Goal: Information Seeking & Learning: Learn about a topic

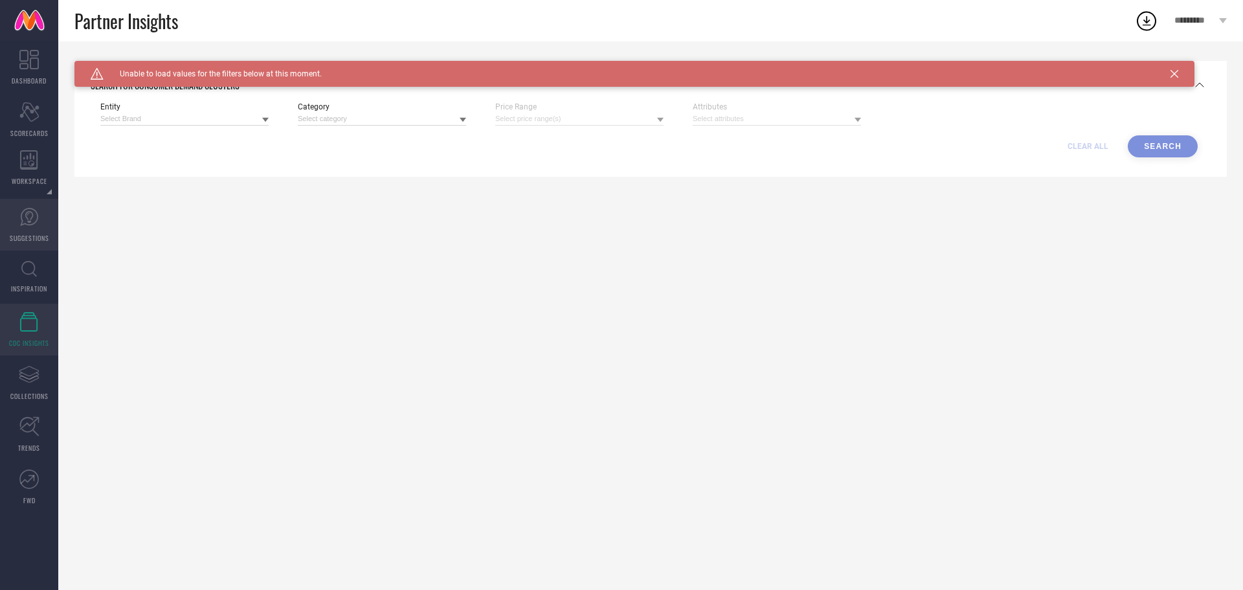
click at [36, 223] on icon at bounding box center [28, 216] width 19 height 19
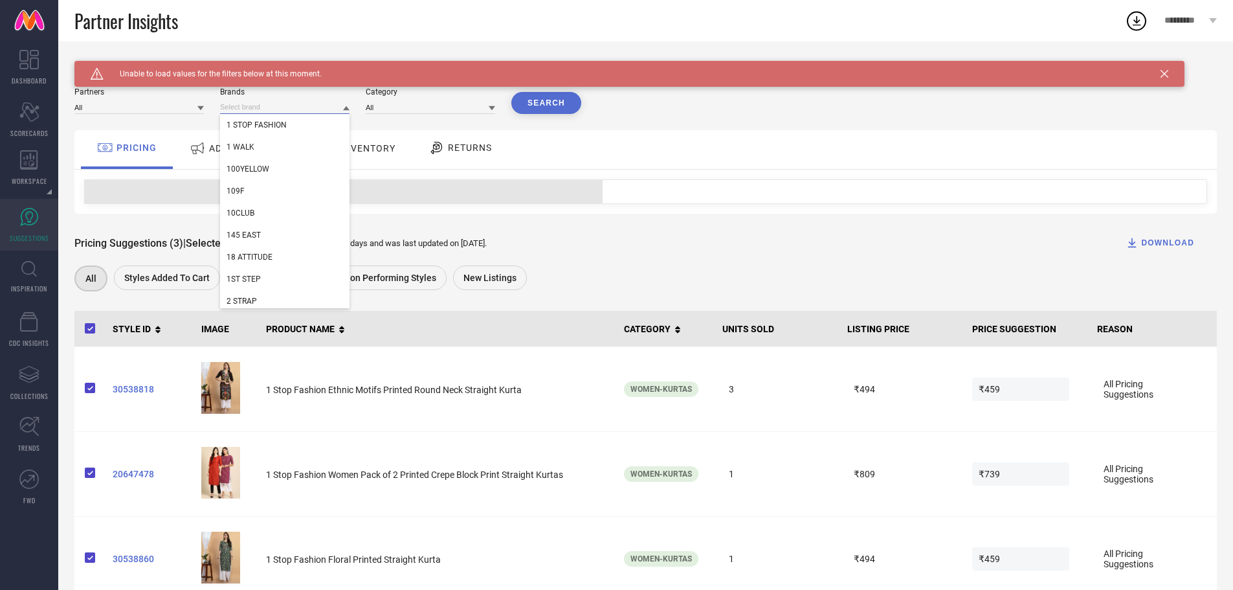
click at [290, 107] on input at bounding box center [284, 107] width 129 height 14
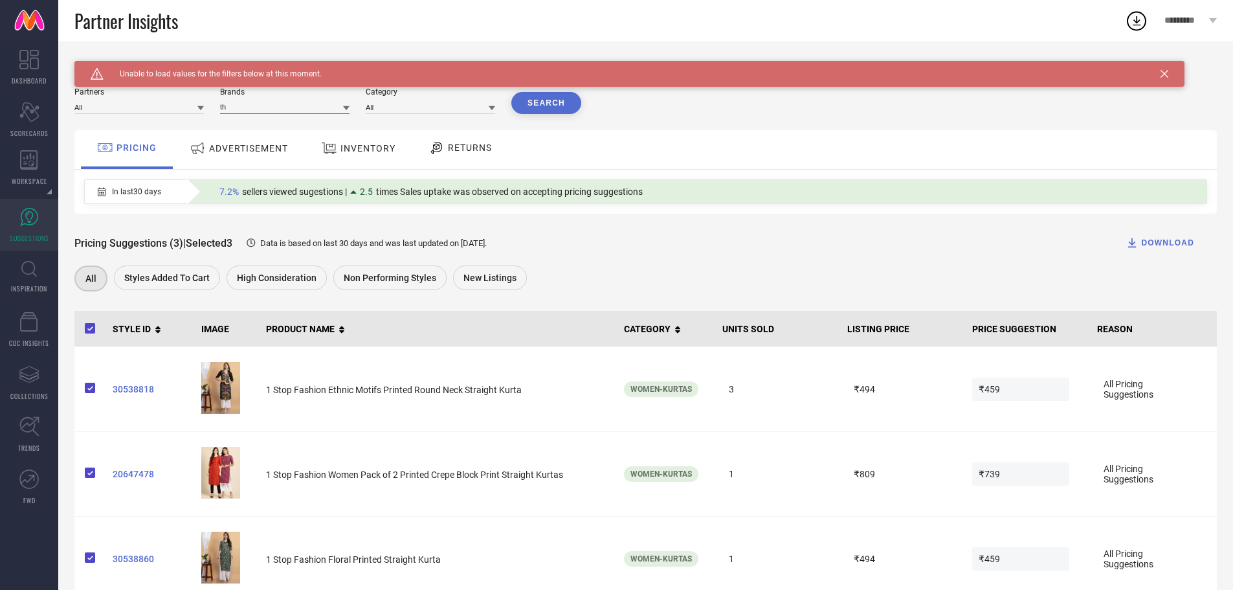
type input "the"
click at [313, 104] on input "the" at bounding box center [284, 107] width 129 height 14
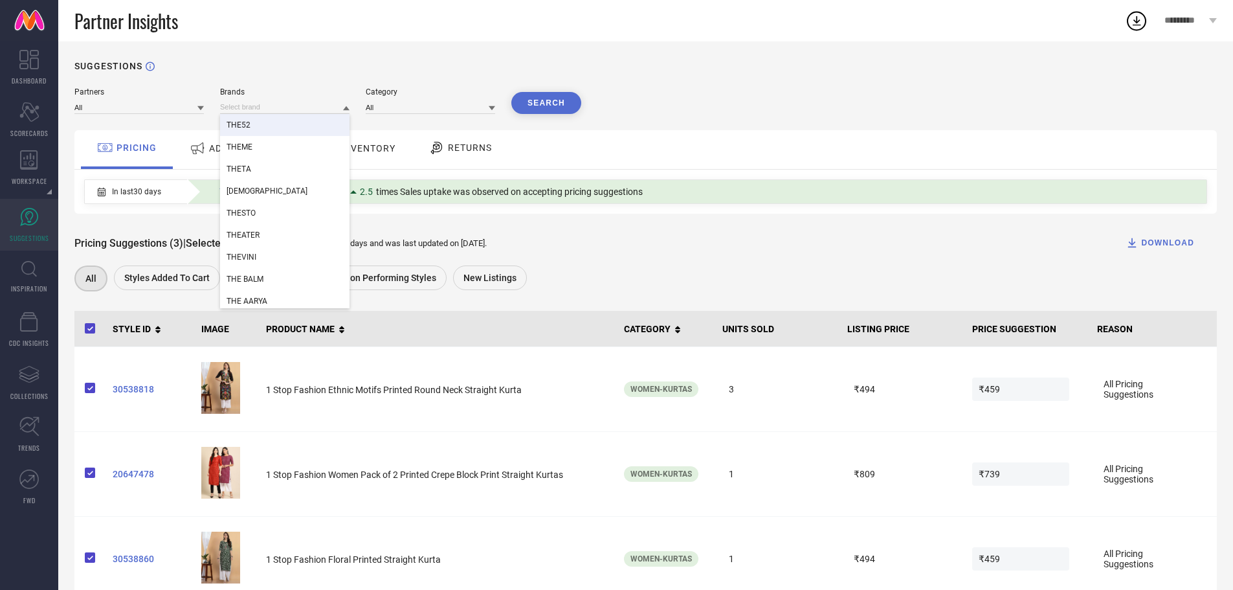
click at [273, 124] on div "THE52" at bounding box center [284, 125] width 129 height 22
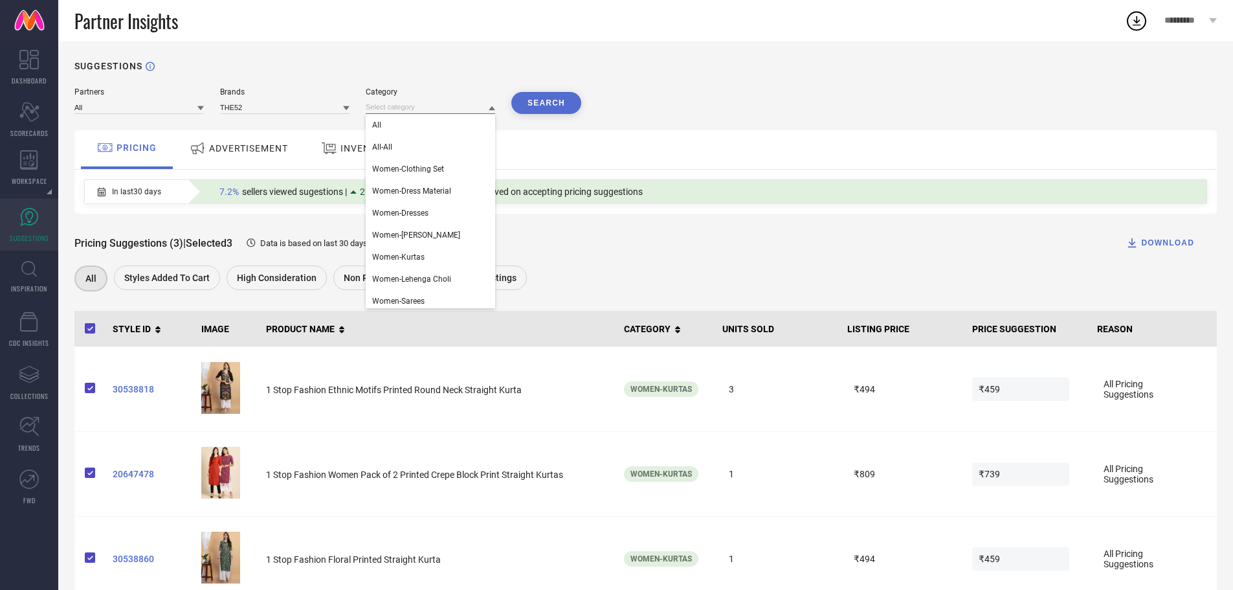
click at [406, 108] on input at bounding box center [430, 107] width 129 height 14
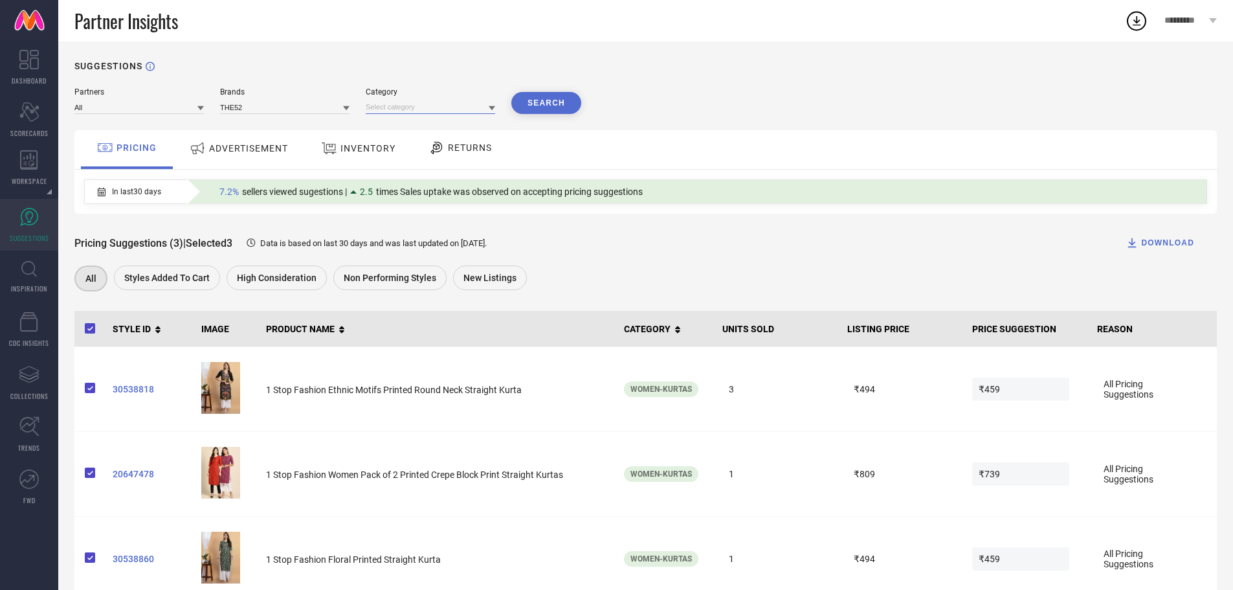
click at [385, 111] on input at bounding box center [430, 107] width 129 height 14
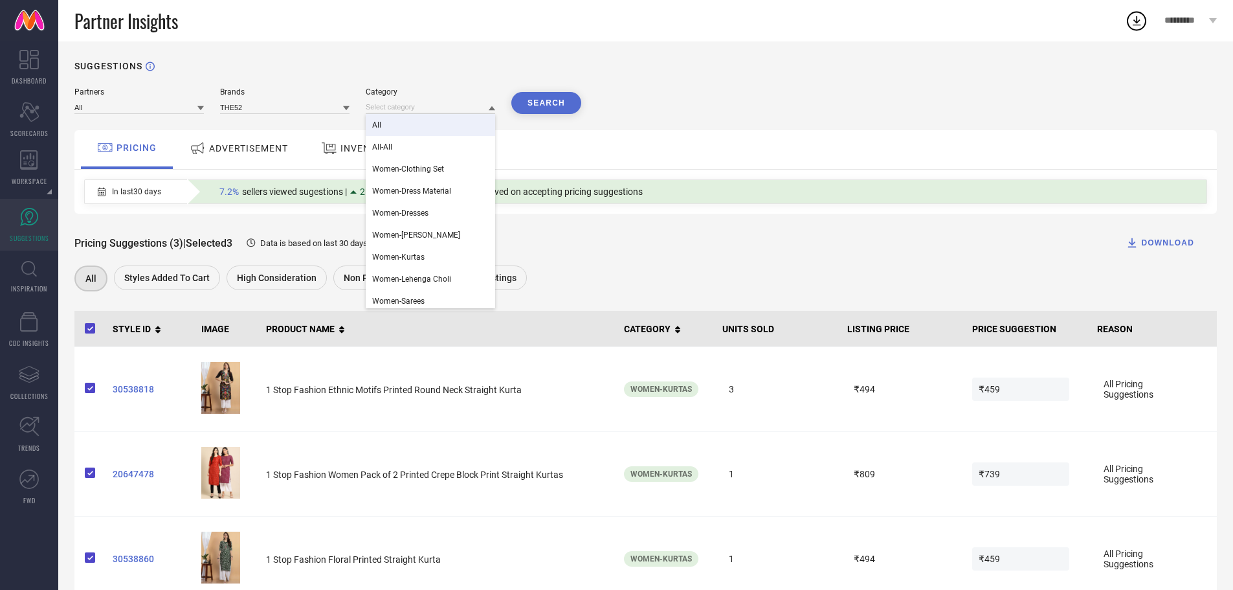
click at [380, 123] on span "All" at bounding box center [376, 124] width 9 height 9
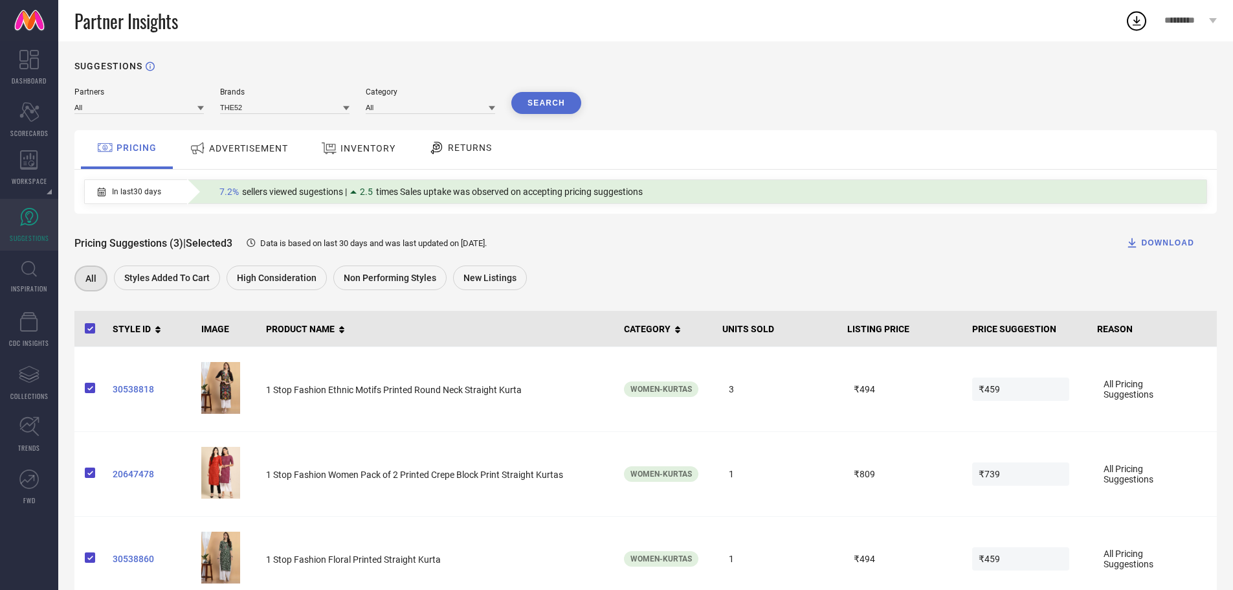
click at [526, 104] on button "Search" at bounding box center [546, 103] width 70 height 22
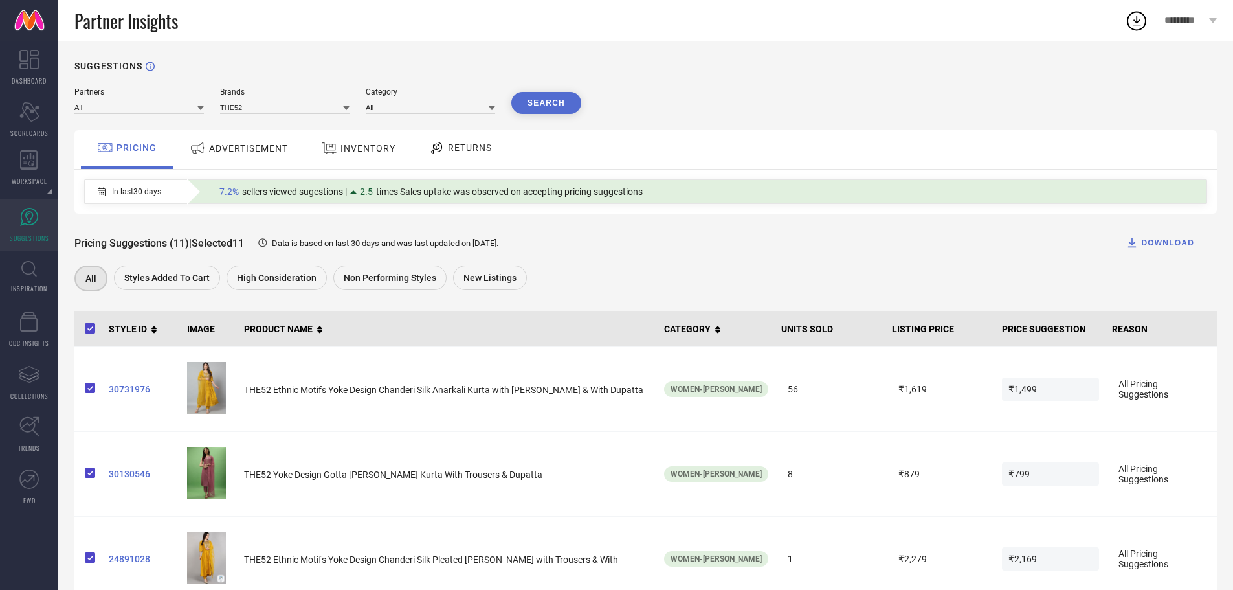
click at [227, 144] on span "ADVERTISEMENT" at bounding box center [248, 148] width 79 height 10
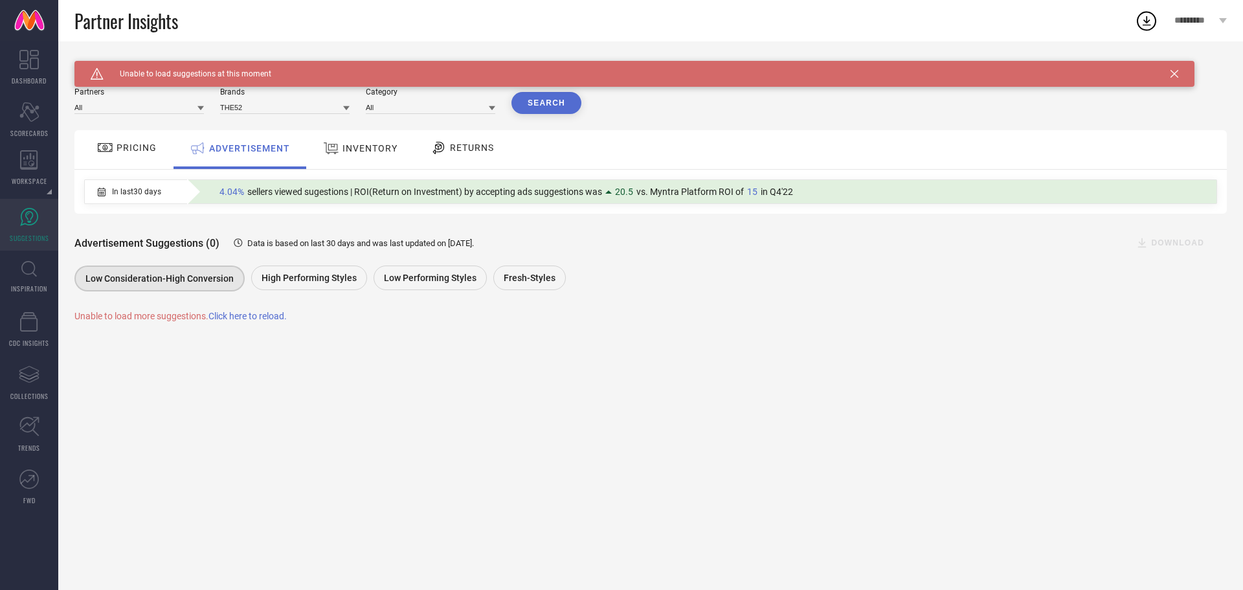
click at [234, 319] on span "Click here to reload." at bounding box center [247, 316] width 78 height 10
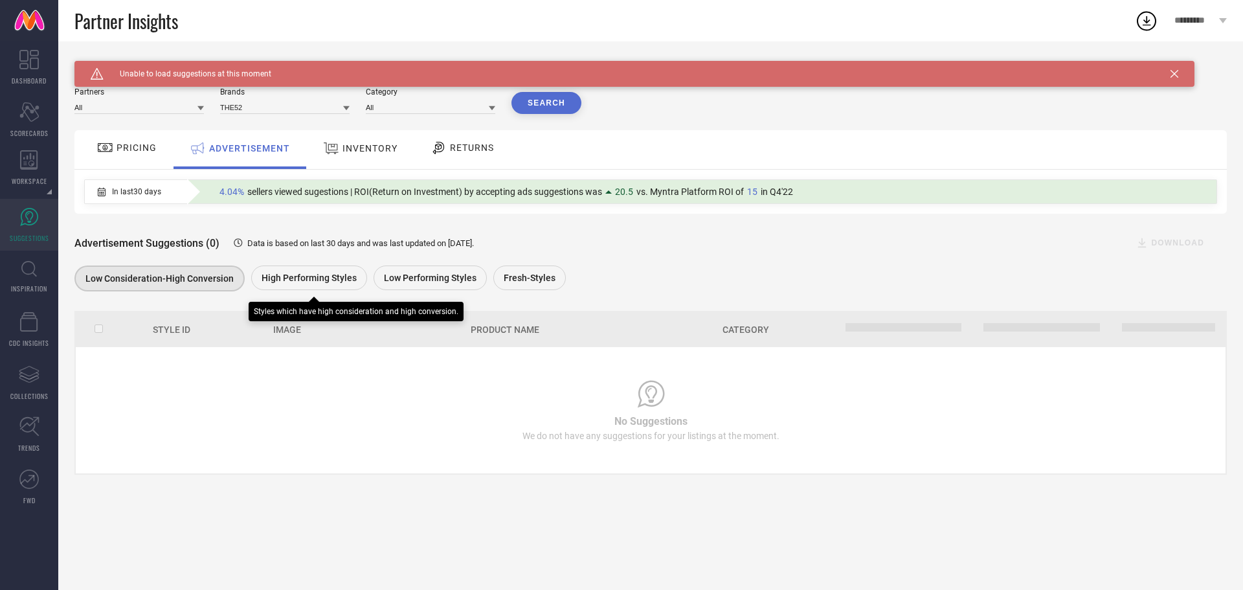
click at [273, 278] on span "High Performing Styles" at bounding box center [309, 278] width 95 height 10
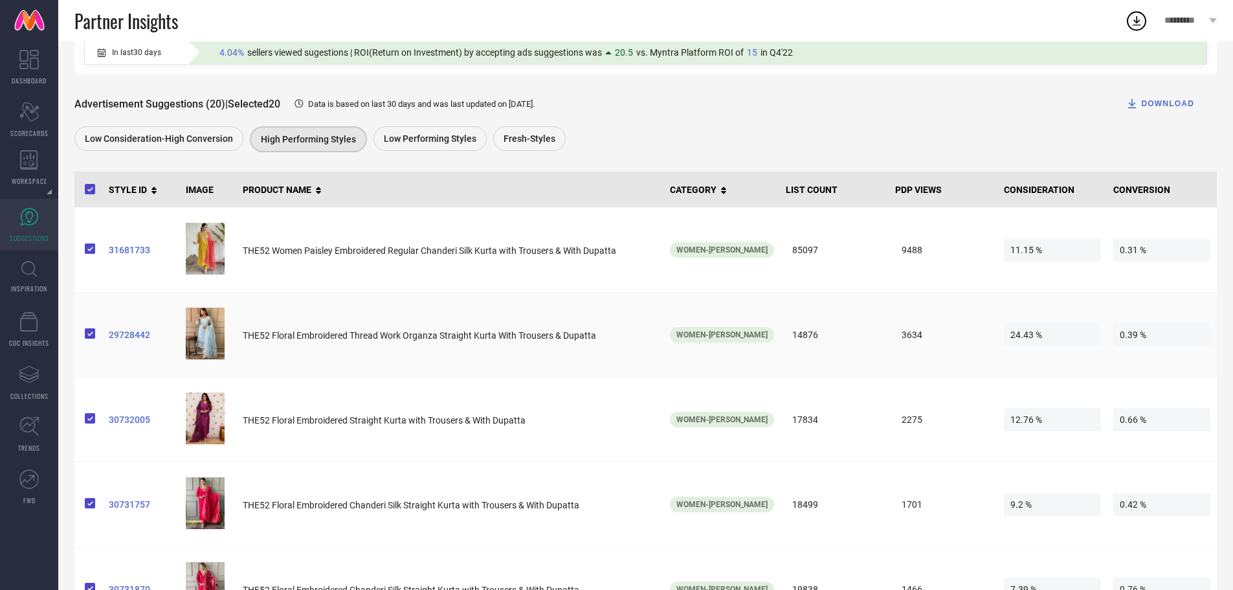
scroll to position [144, 0]
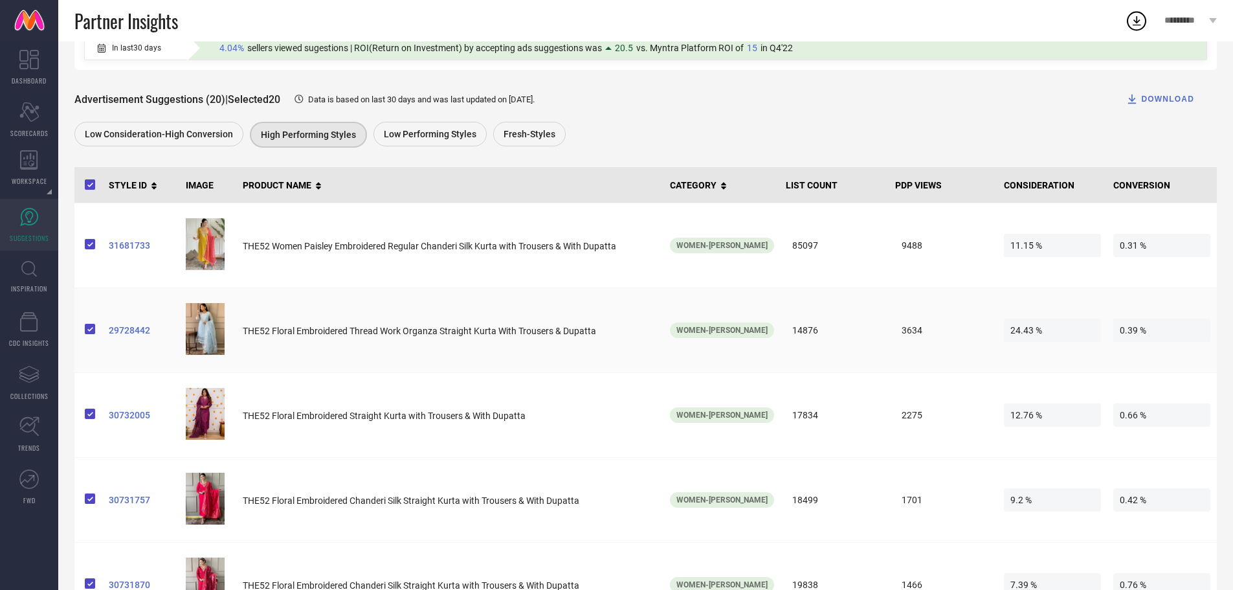
click at [132, 330] on span "29728442" at bounding box center [142, 330] width 67 height 10
copy tr "29728442"
drag, startPoint x: 102, startPoint y: 337, endPoint x: 172, endPoint y: 335, distance: 70.6
click at [172, 335] on tr "29728442 THE52 Floral Embroidered Thread Work Organza Straight Kurta With Trous…" at bounding box center [645, 330] width 1143 height 85
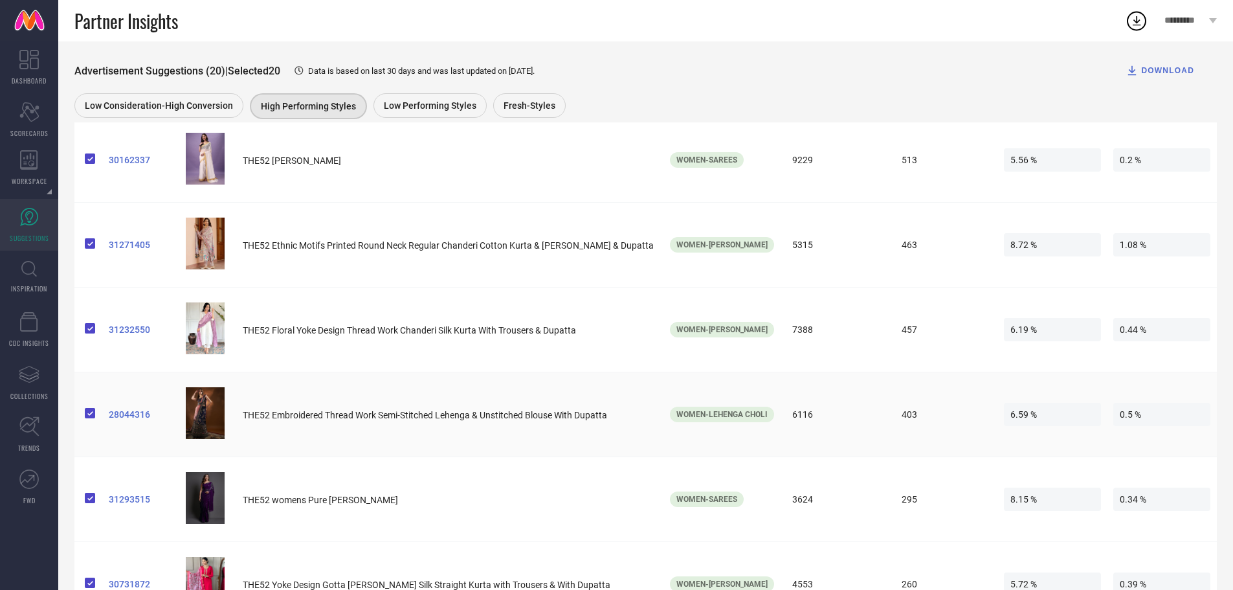
scroll to position [1076, 0]
click at [134, 333] on span "31232550" at bounding box center [142, 331] width 67 height 10
copy tr "31232550"
drag, startPoint x: 102, startPoint y: 334, endPoint x: 150, endPoint y: 330, distance: 48.1
click at [150, 330] on tr "31232550 THE52 Floral Yoke Design Thread Work Chanderi Silk Kurta With Trousers…" at bounding box center [645, 331] width 1143 height 85
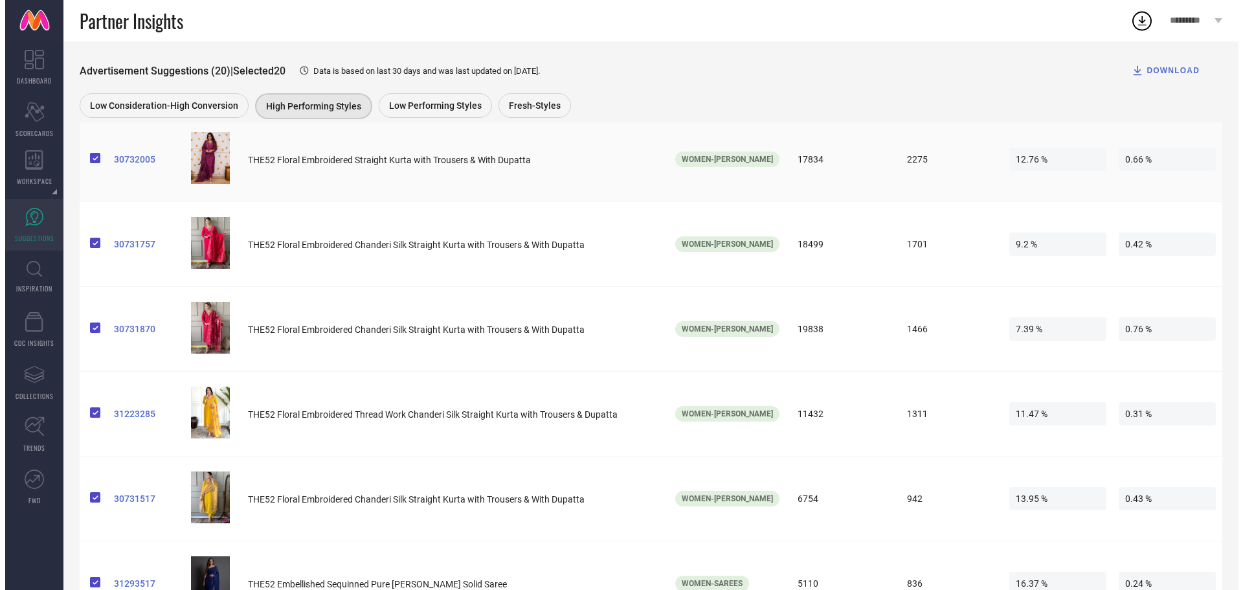
scroll to position [0, 0]
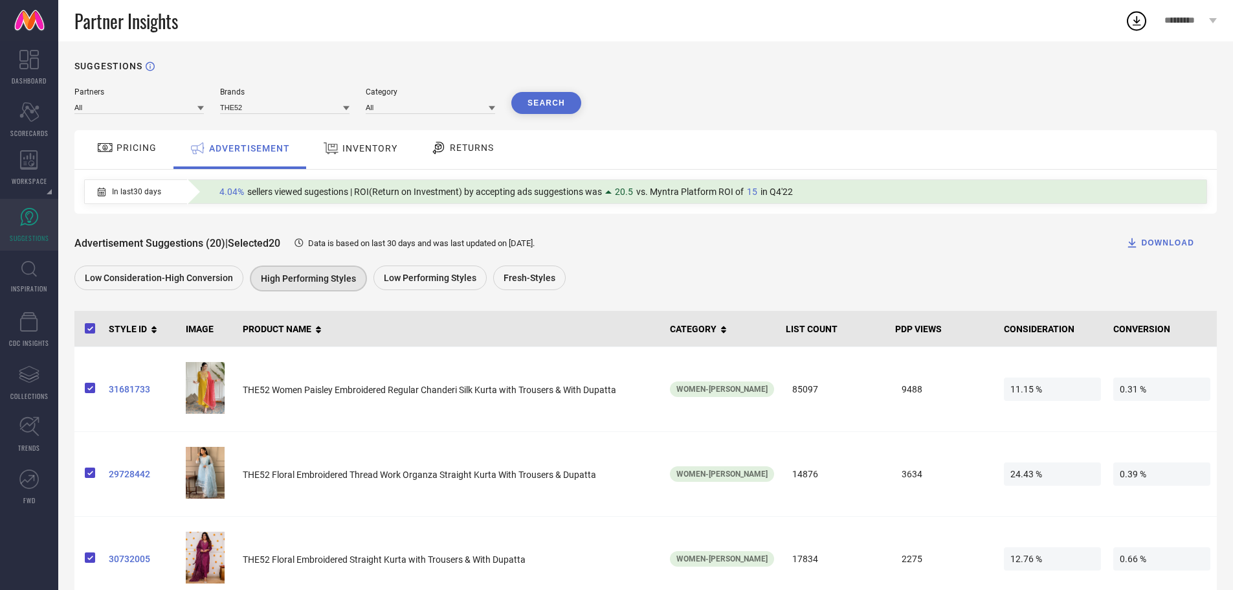
click at [1130, 235] on button "DOWNLOAD" at bounding box center [1160, 243] width 101 height 26
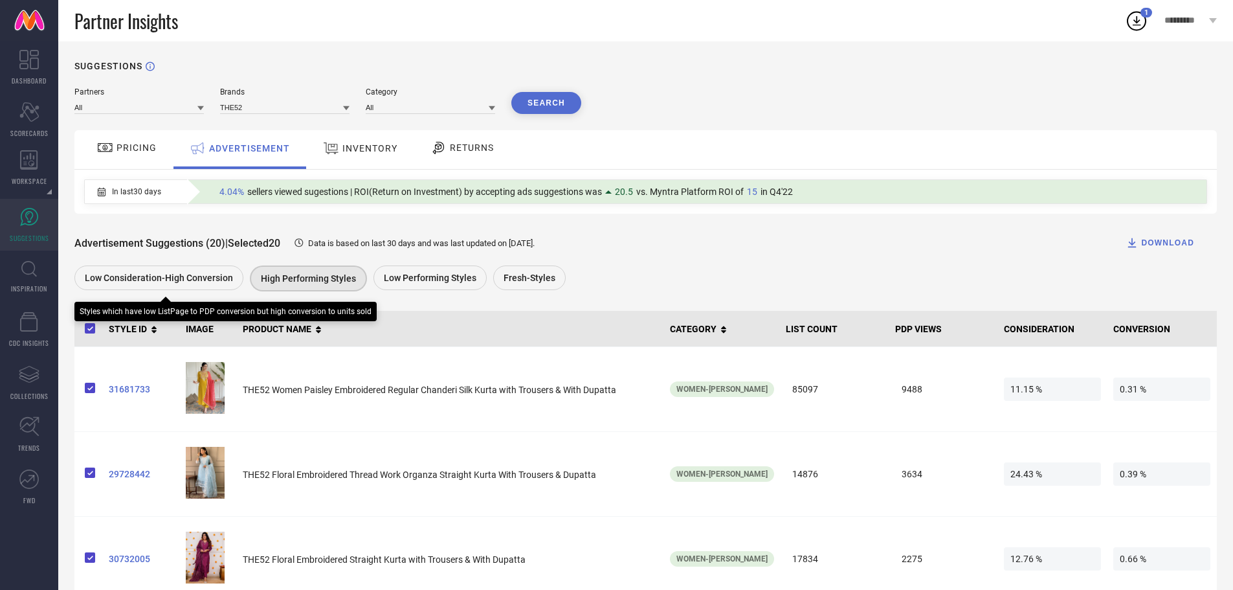
click at [210, 276] on span "Low Consideration-High Conversion" at bounding box center [159, 278] width 148 height 10
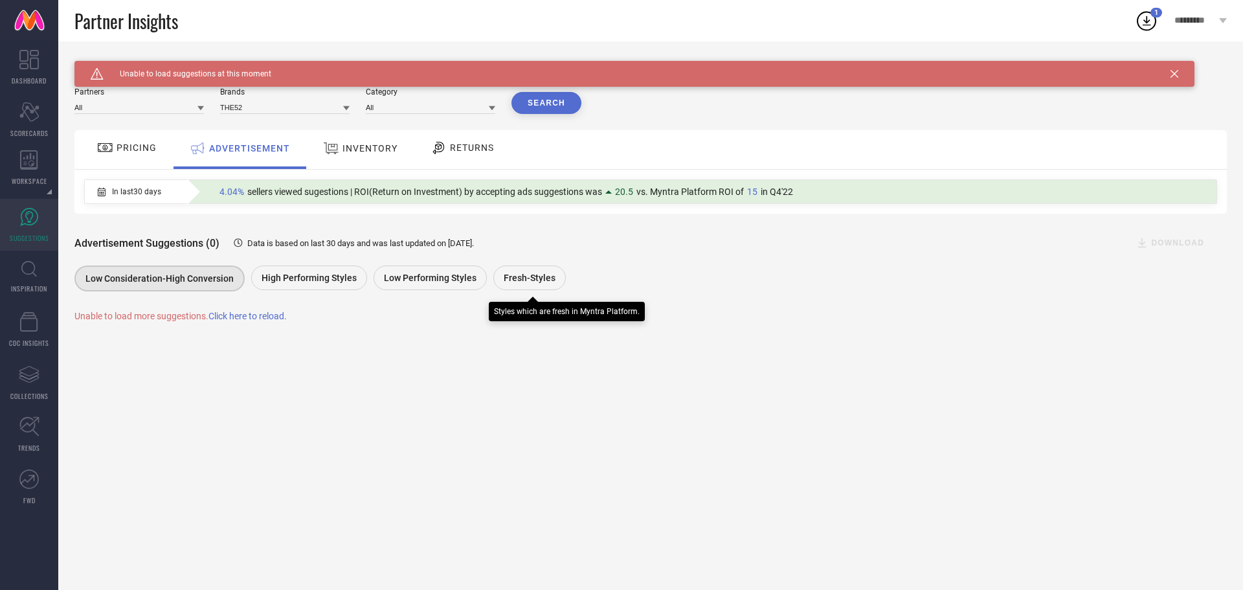
click at [543, 280] on span "Fresh-Styles" at bounding box center [530, 278] width 52 height 10
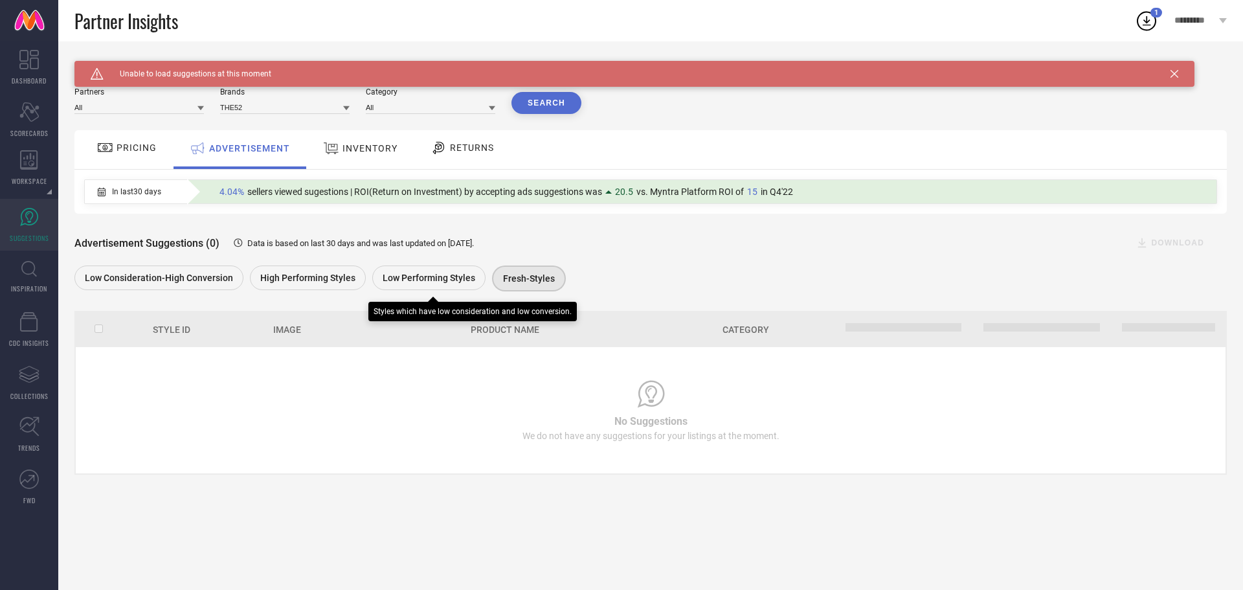
click at [416, 281] on span "Low Performing Styles" at bounding box center [429, 278] width 93 height 10
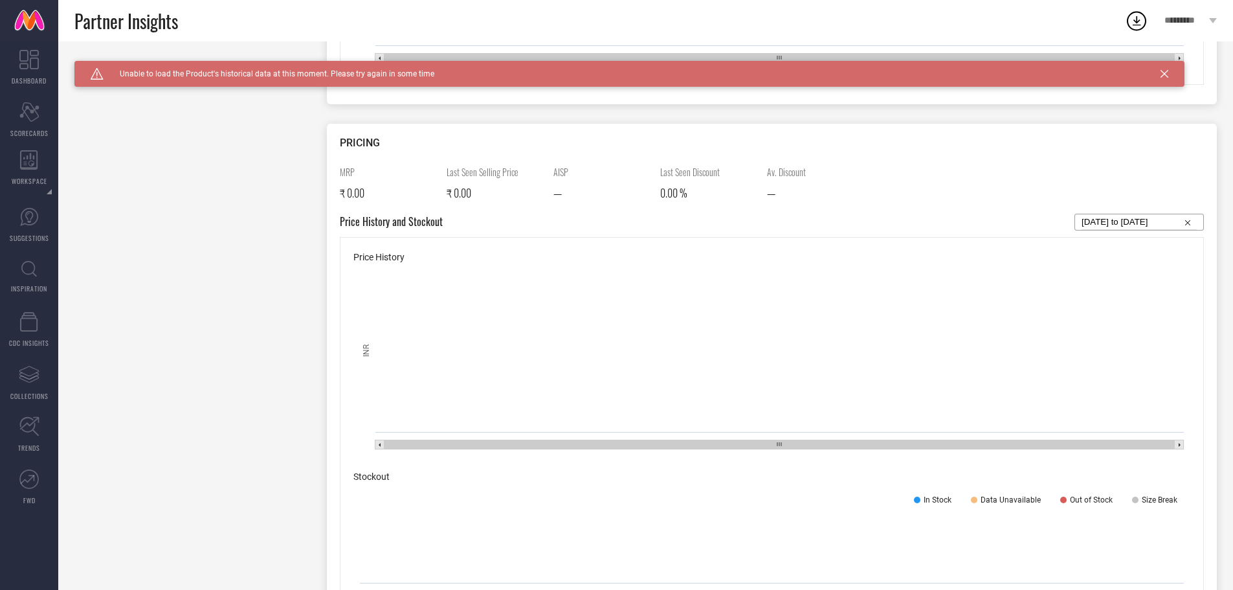
scroll to position [579, 0]
